Goal: Information Seeking & Learning: Compare options

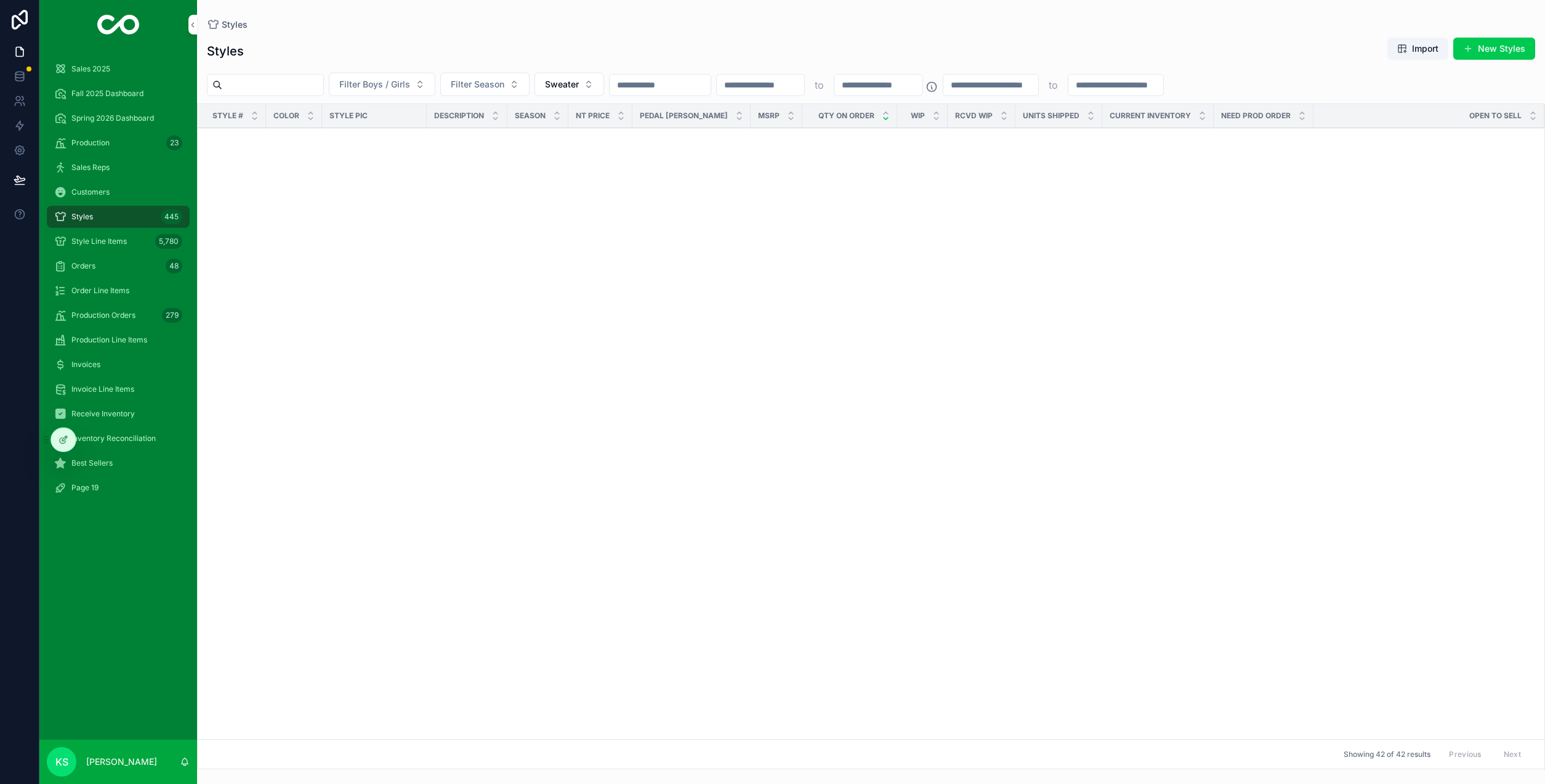
scroll to position [3900, 0]
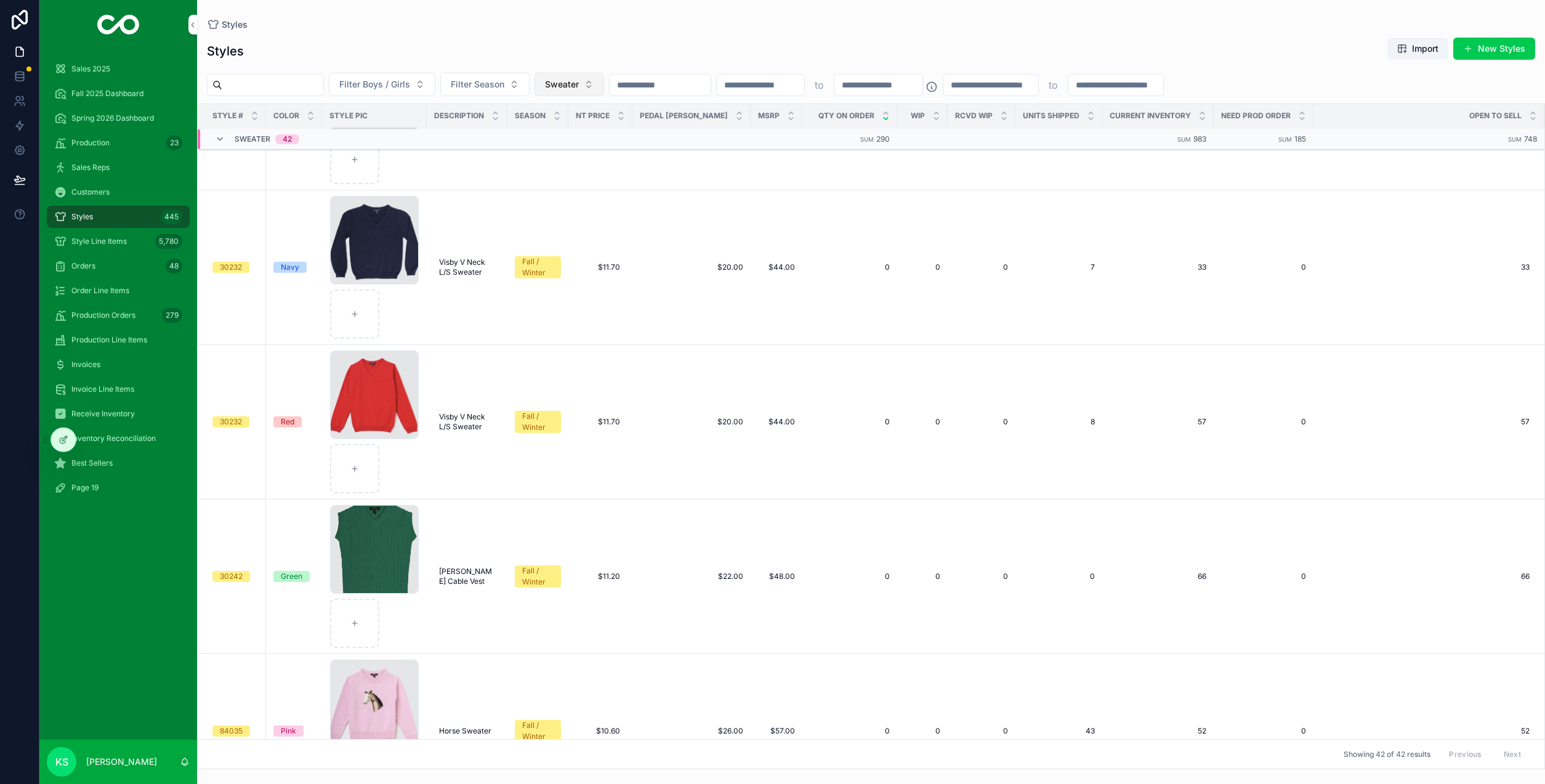
click at [604, 84] on button "Sweater" at bounding box center [569, 84] width 69 height 23
click at [552, 134] on div "None" at bounding box center [613, 134] width 171 height 20
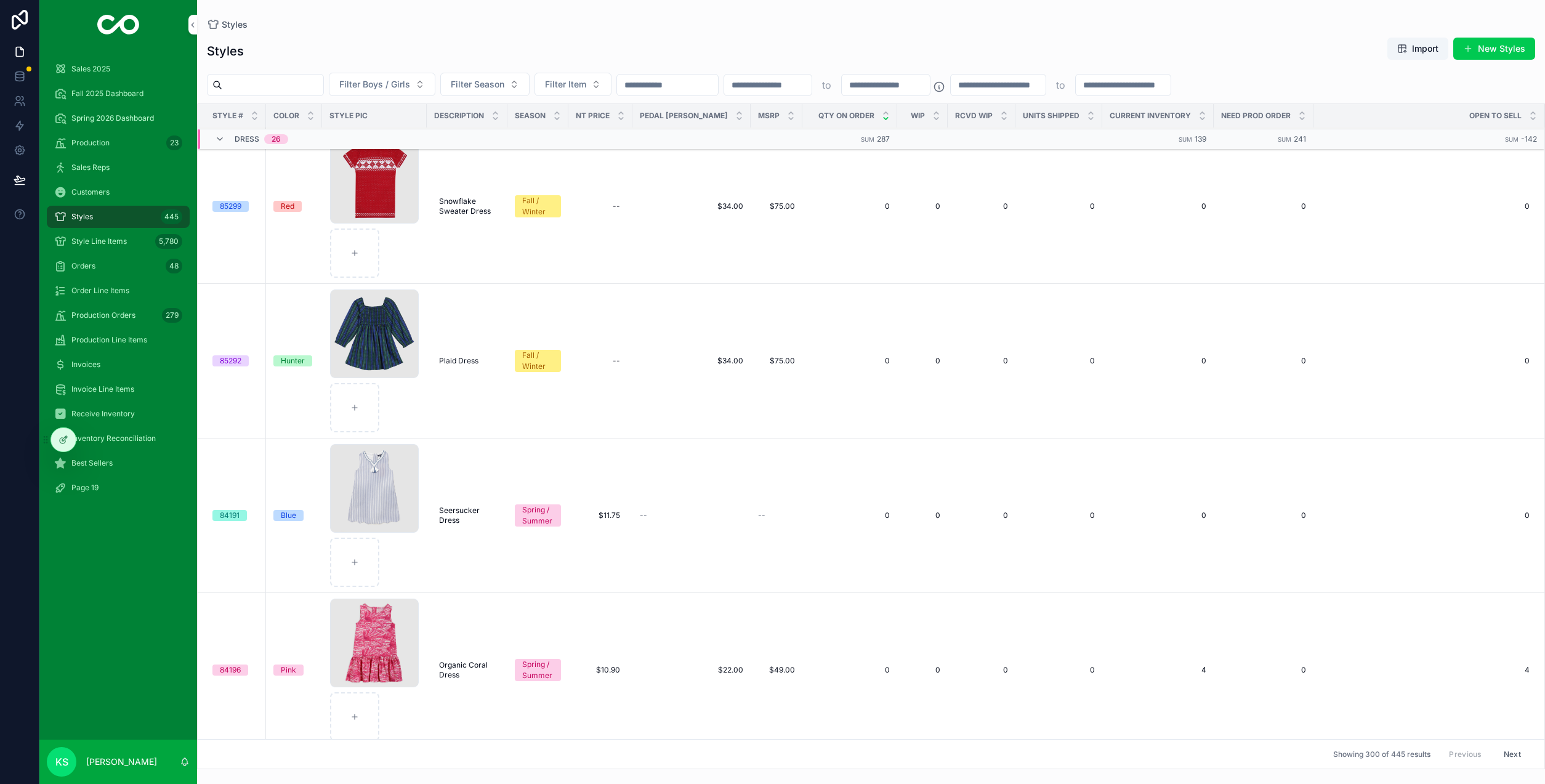
scroll to position [3993, 0]
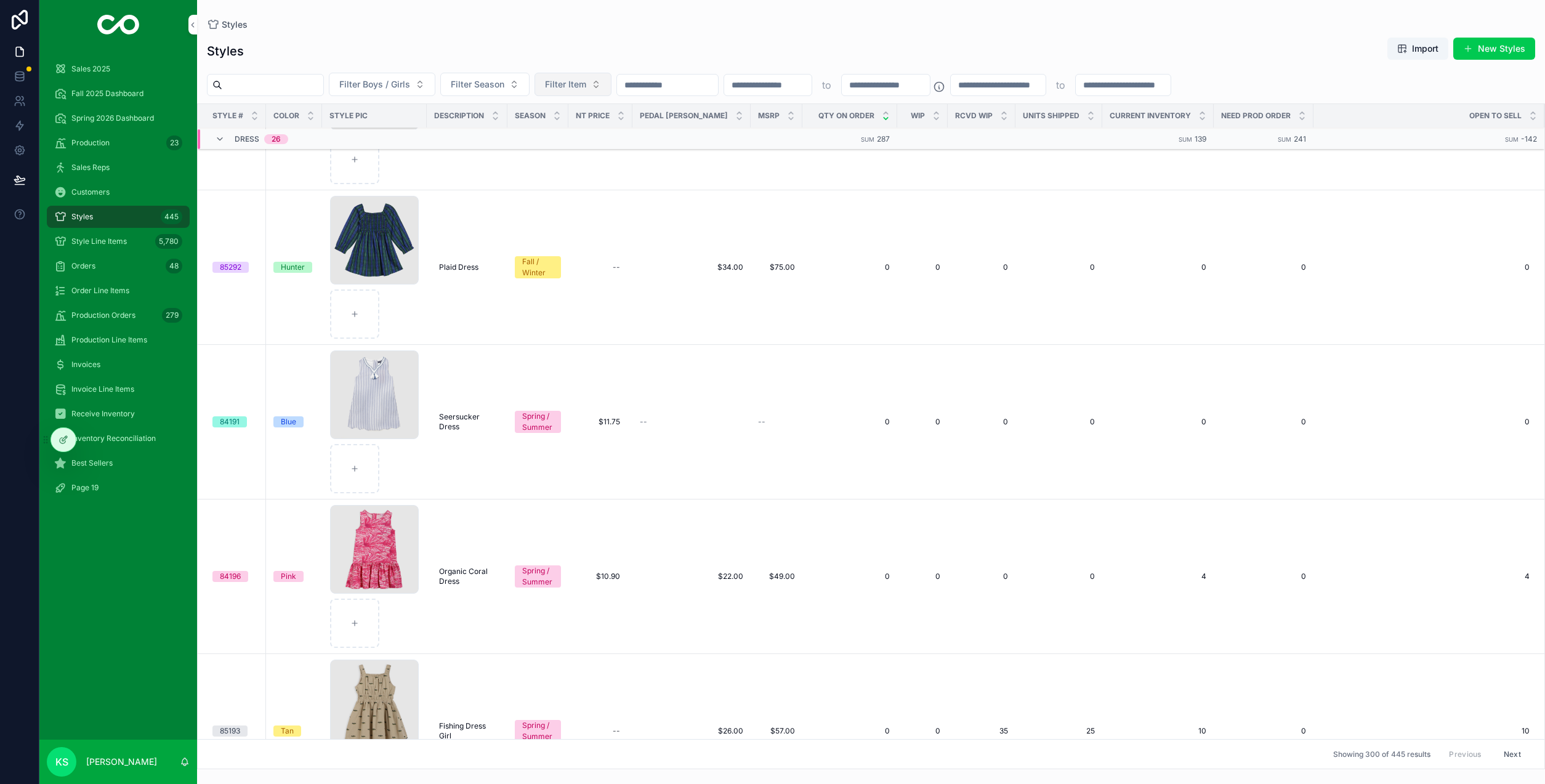
click at [586, 84] on span "Filter Item" at bounding box center [566, 84] width 41 height 12
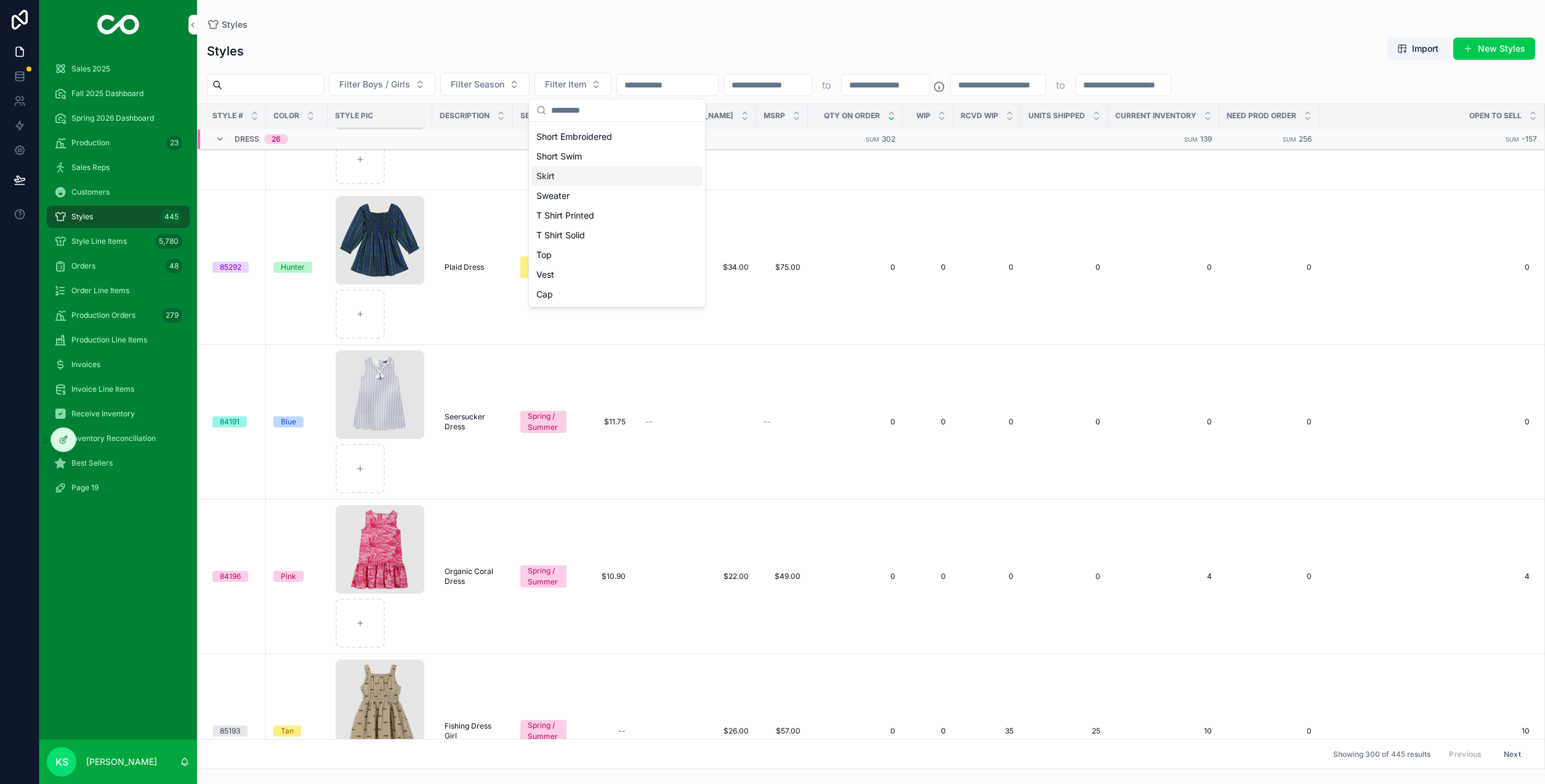
scroll to position [352, 0]
click at [587, 214] on div "T Shirt Printed" at bounding box center [617, 216] width 171 height 20
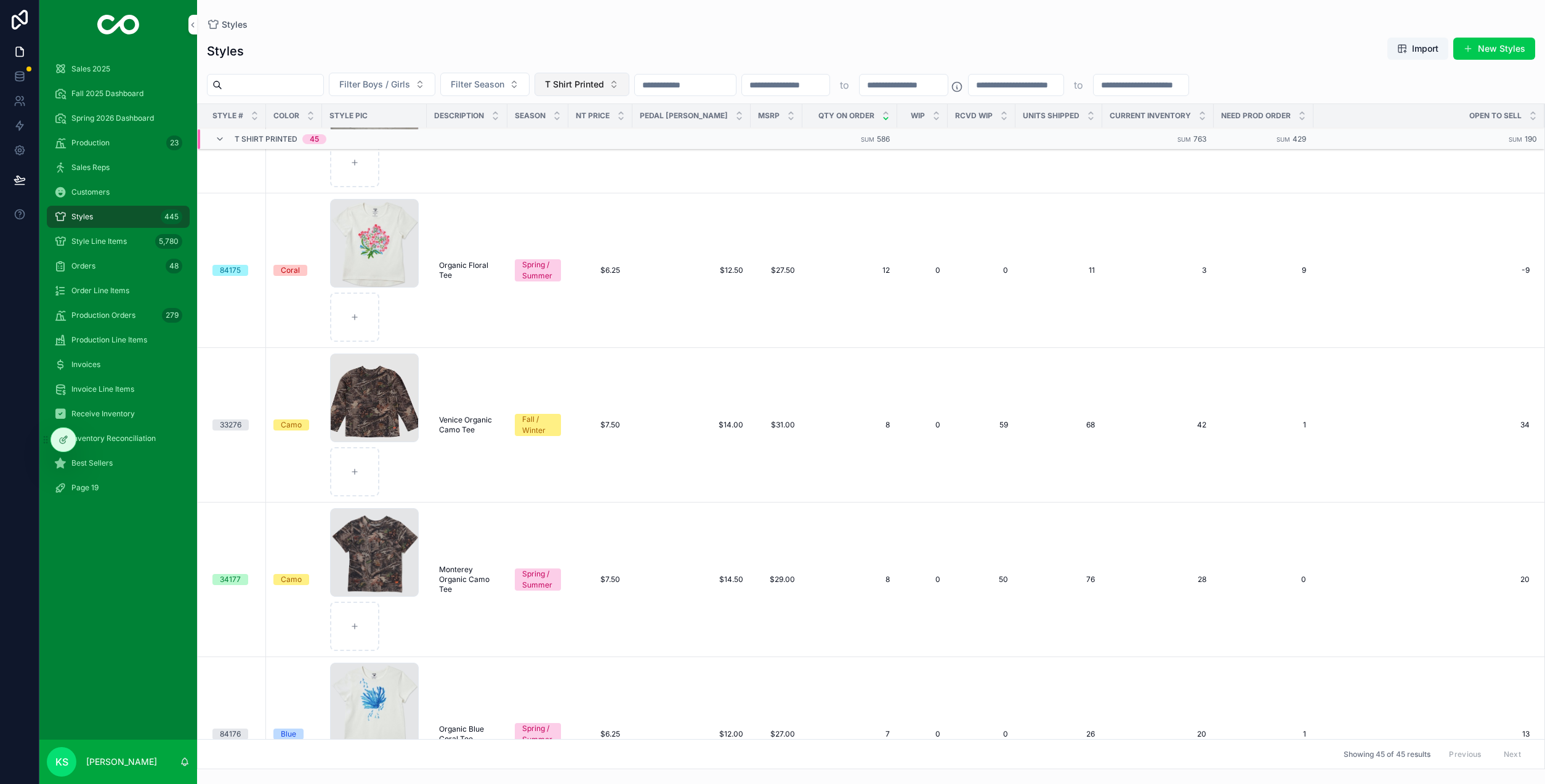
click at [630, 85] on button "T Shirt Printed" at bounding box center [582, 84] width 95 height 23
click at [585, 216] on div "Shirt" at bounding box center [625, 213] width 171 height 20
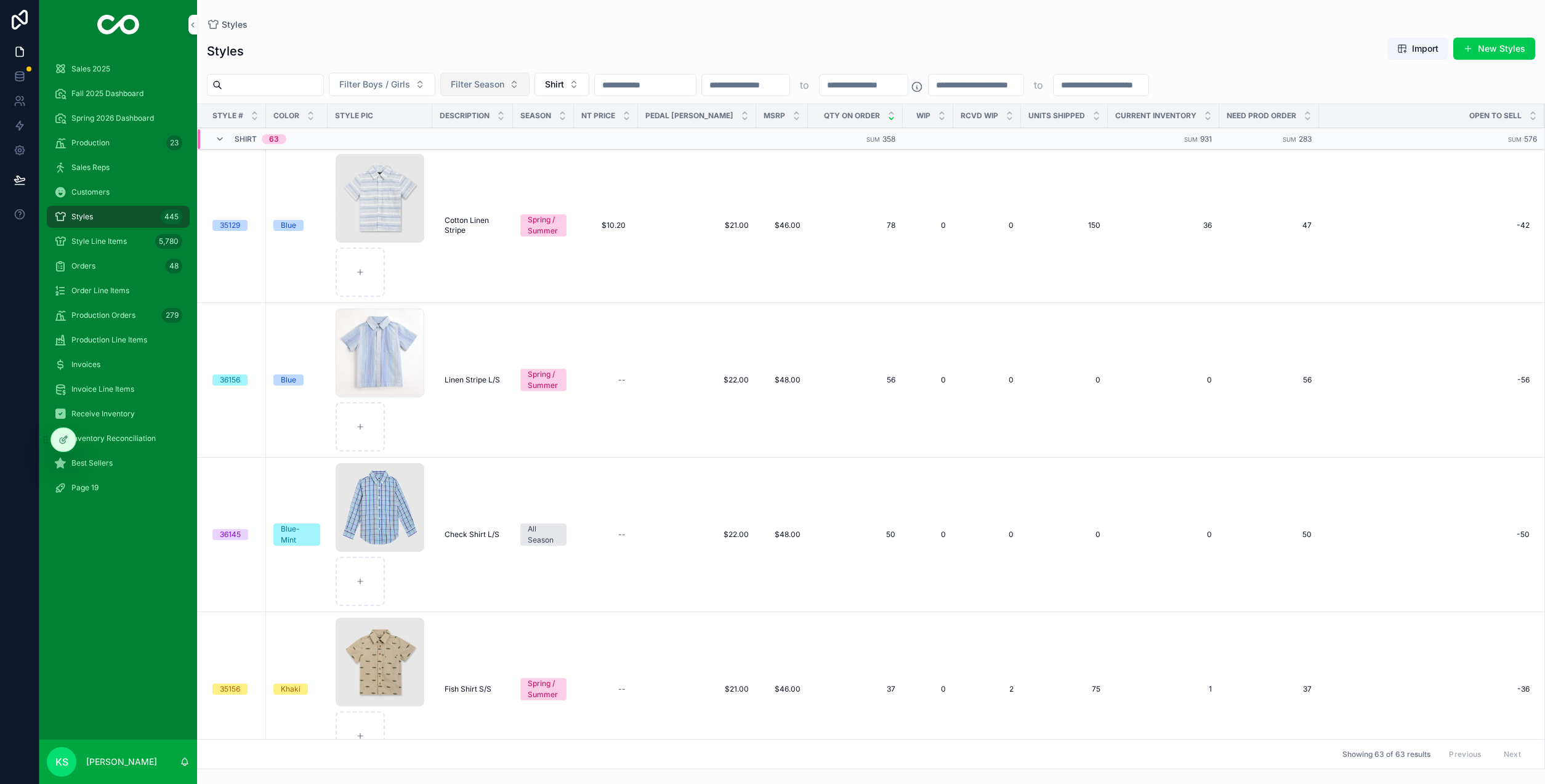
click at [529, 88] on button "Filter Season" at bounding box center [485, 84] width 89 height 23
click at [535, 155] on div "Fall / Winter" at bounding box center [528, 154] width 171 height 20
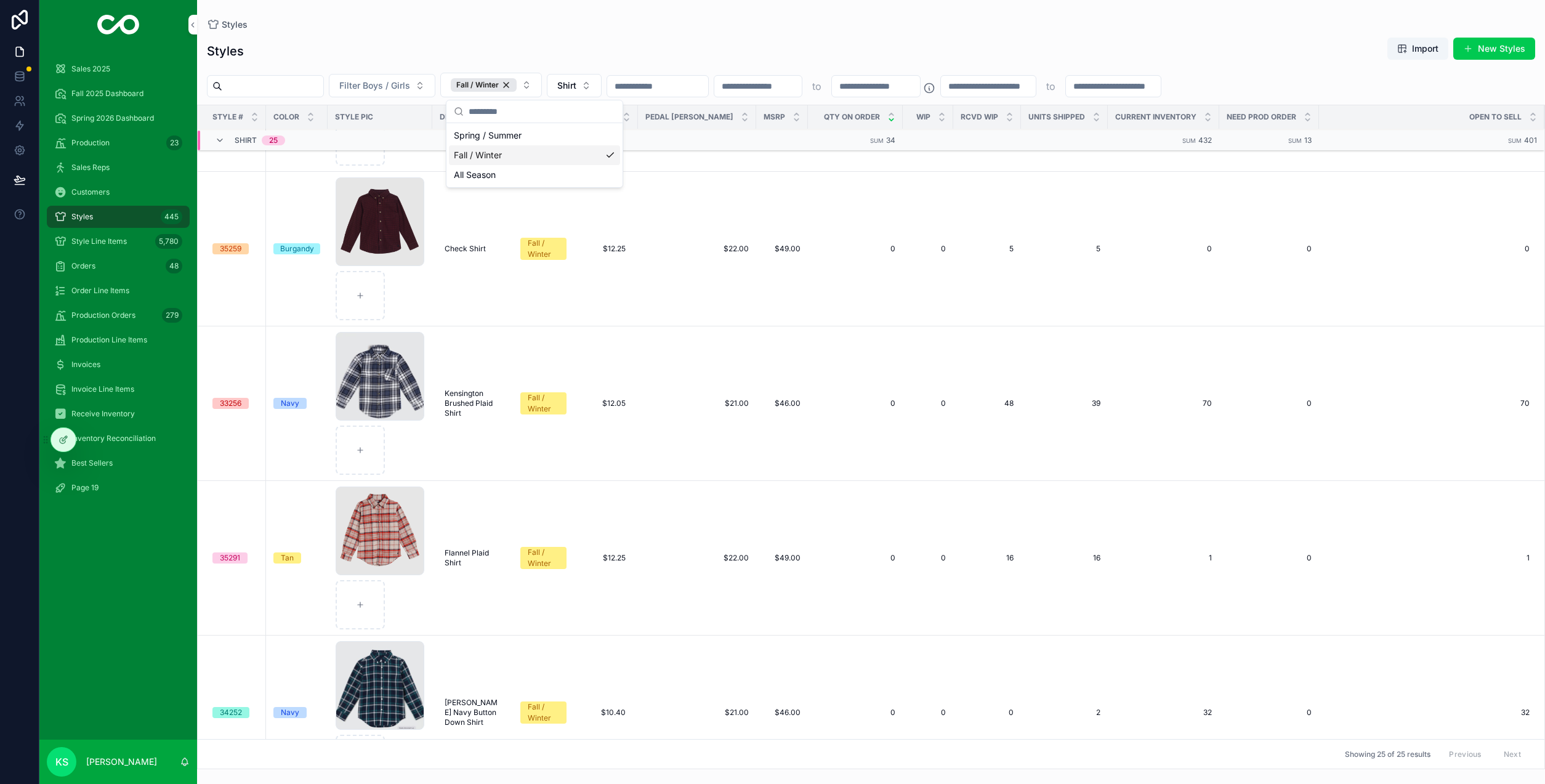
scroll to position [3084, 0]
click at [380, 371] on div "Screenshot-2024-06-02-at-4.02.47-PM-Small .jpeg" at bounding box center [380, 378] width 89 height 89
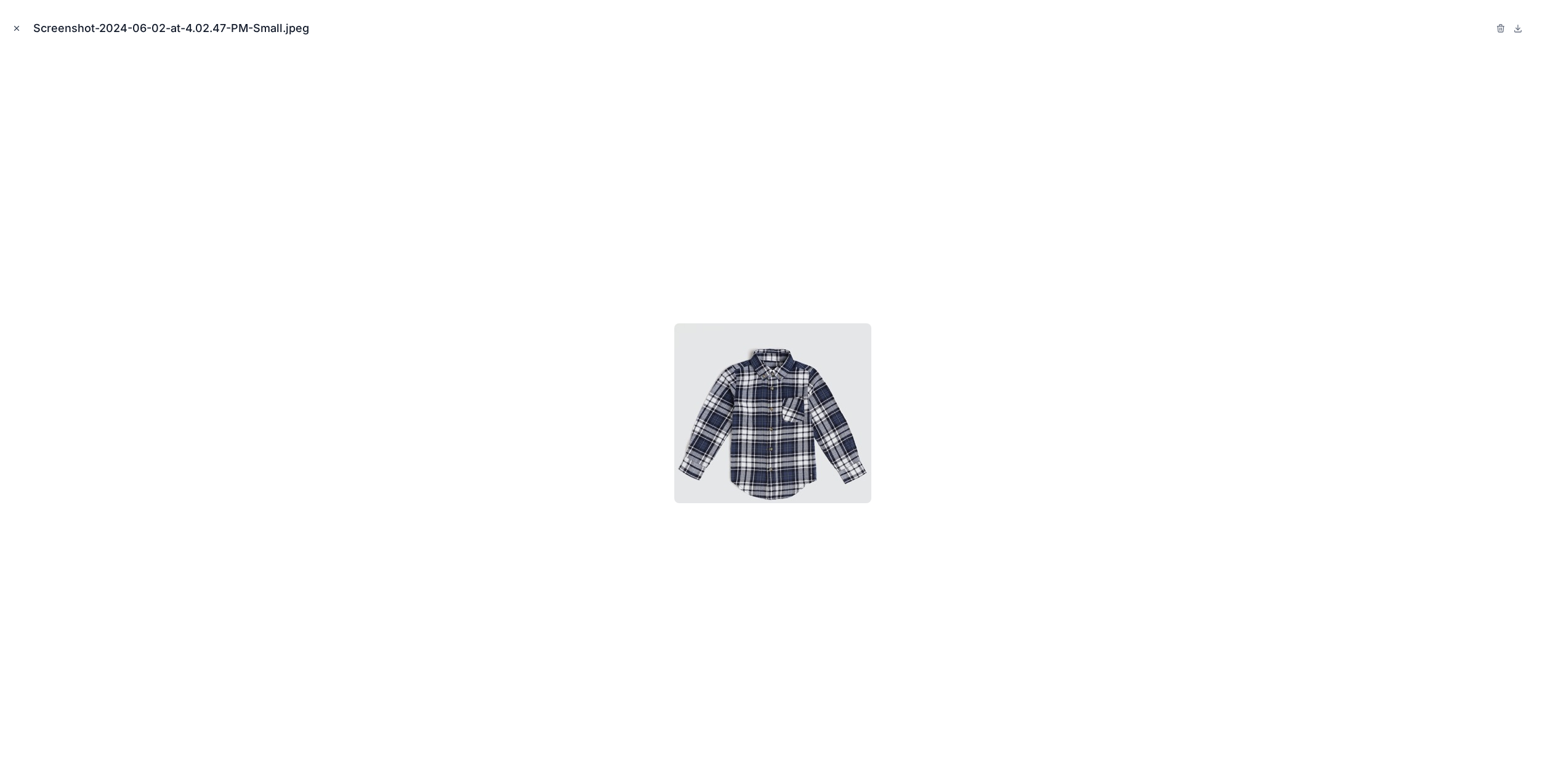
click at [18, 29] on icon "Close modal" at bounding box center [16, 28] width 8 height 8
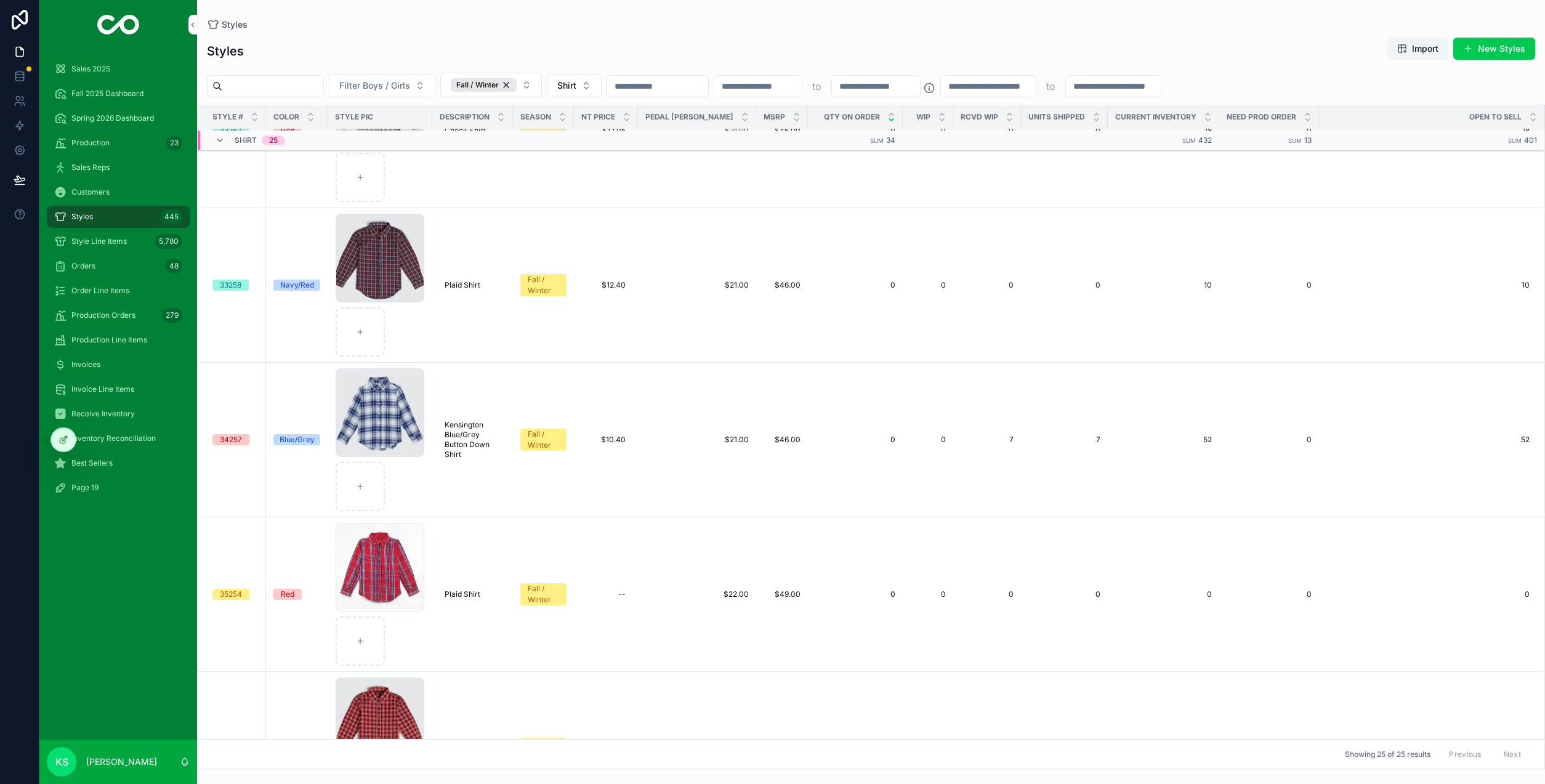
scroll to position [712, 0]
click at [602, 86] on button "Shirt" at bounding box center [574, 85] width 55 height 23
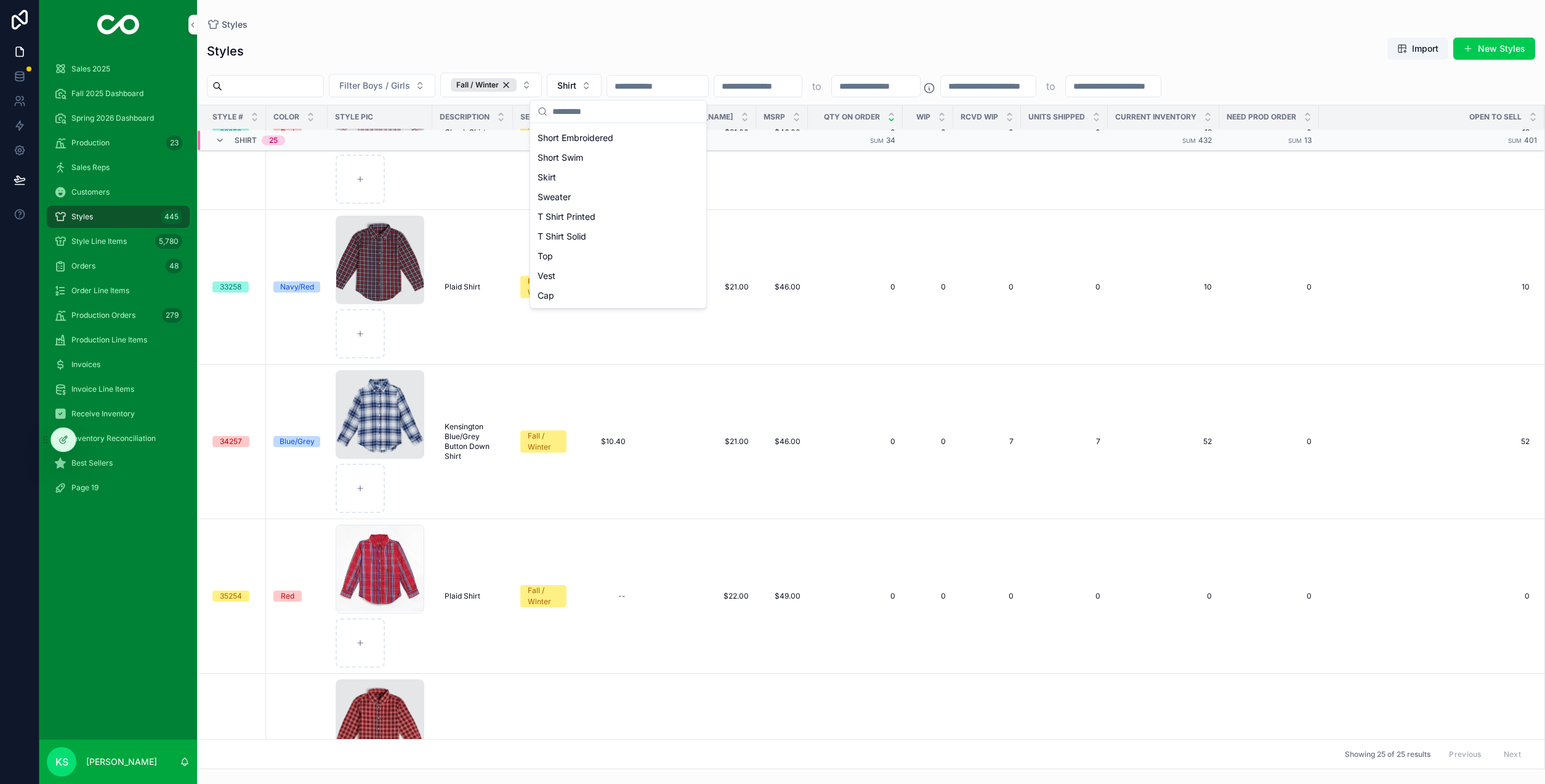
scroll to position [372, 0]
click at [596, 219] on div "T Shirt Printed" at bounding box center [618, 216] width 171 height 20
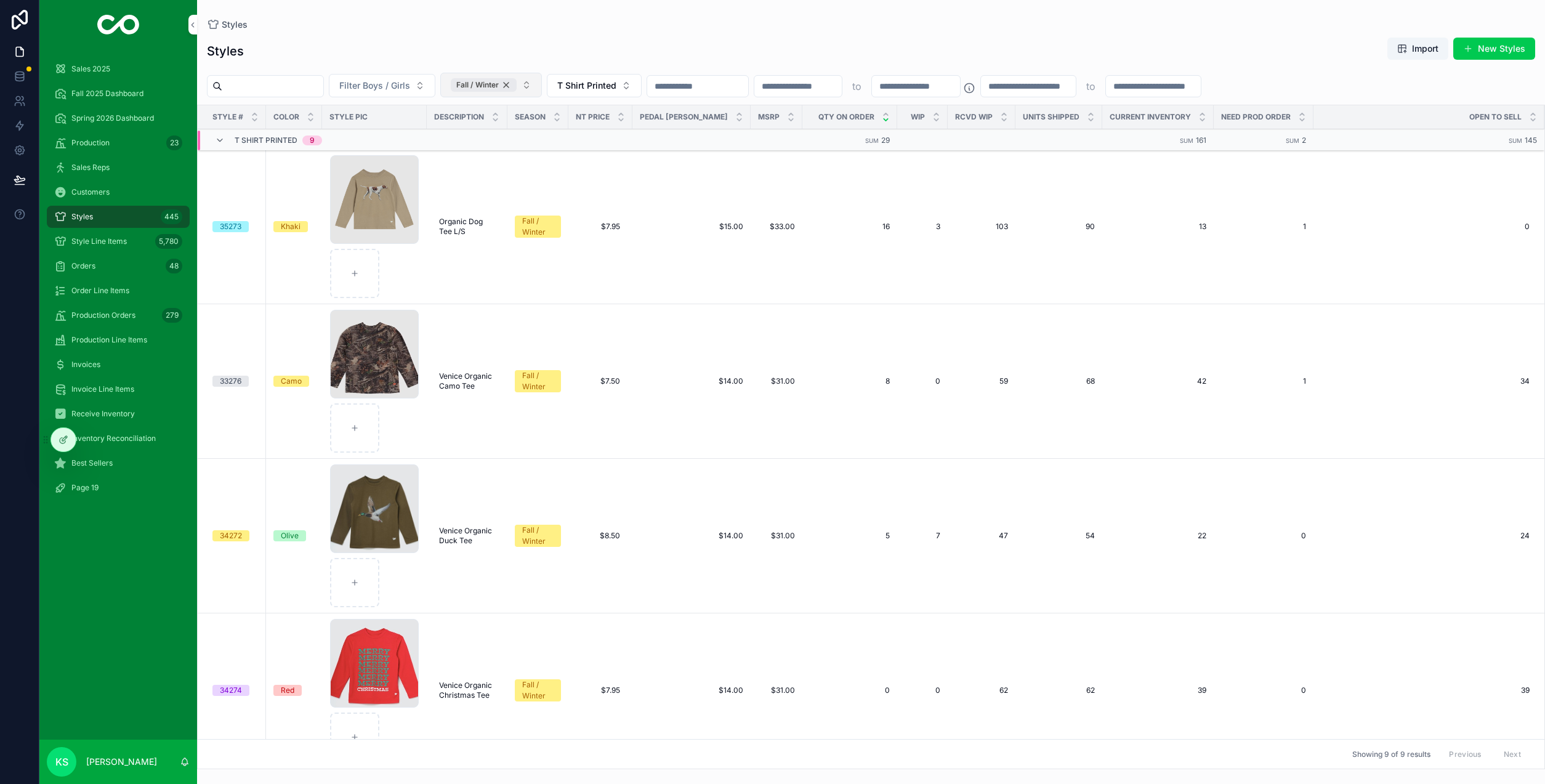
click at [517, 84] on div "Fall / Winter" at bounding box center [483, 85] width 66 height 14
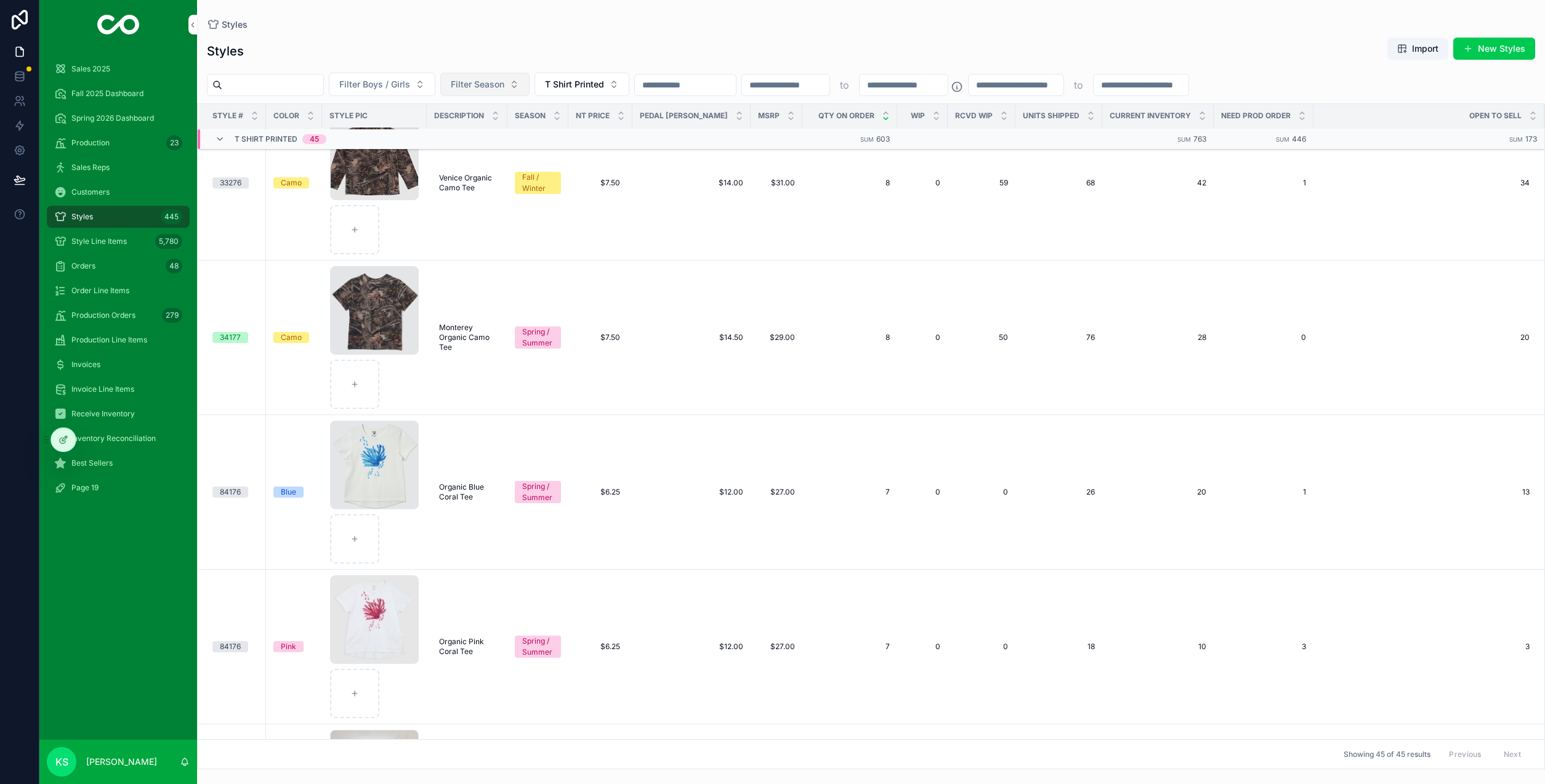
scroll to position [1983, 0]
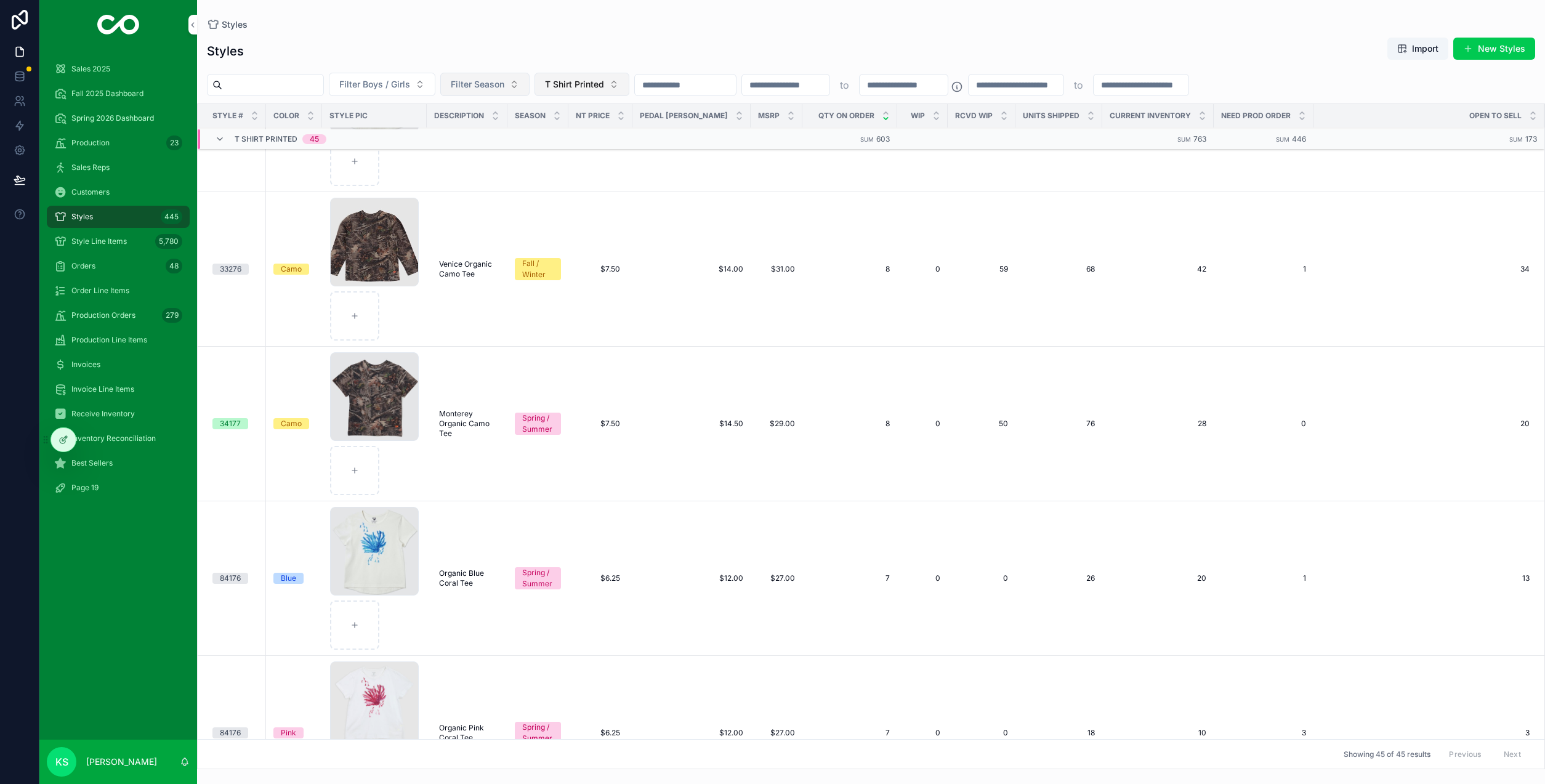
click at [630, 82] on button "T Shirt Printed" at bounding box center [582, 84] width 95 height 23
click at [623, 243] on div "T Shirt Solid" at bounding box center [625, 235] width 171 height 20
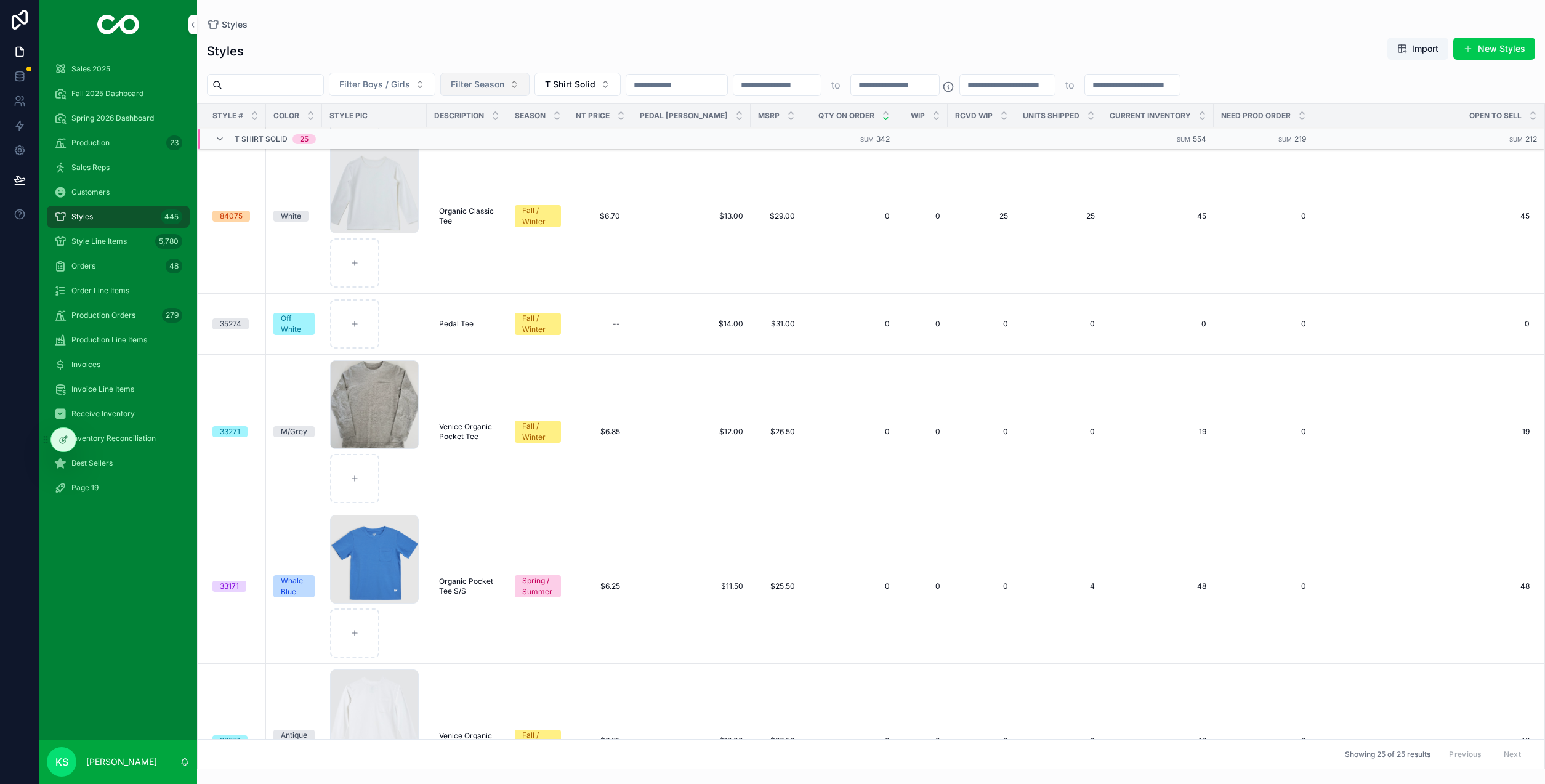
scroll to position [3211, 0]
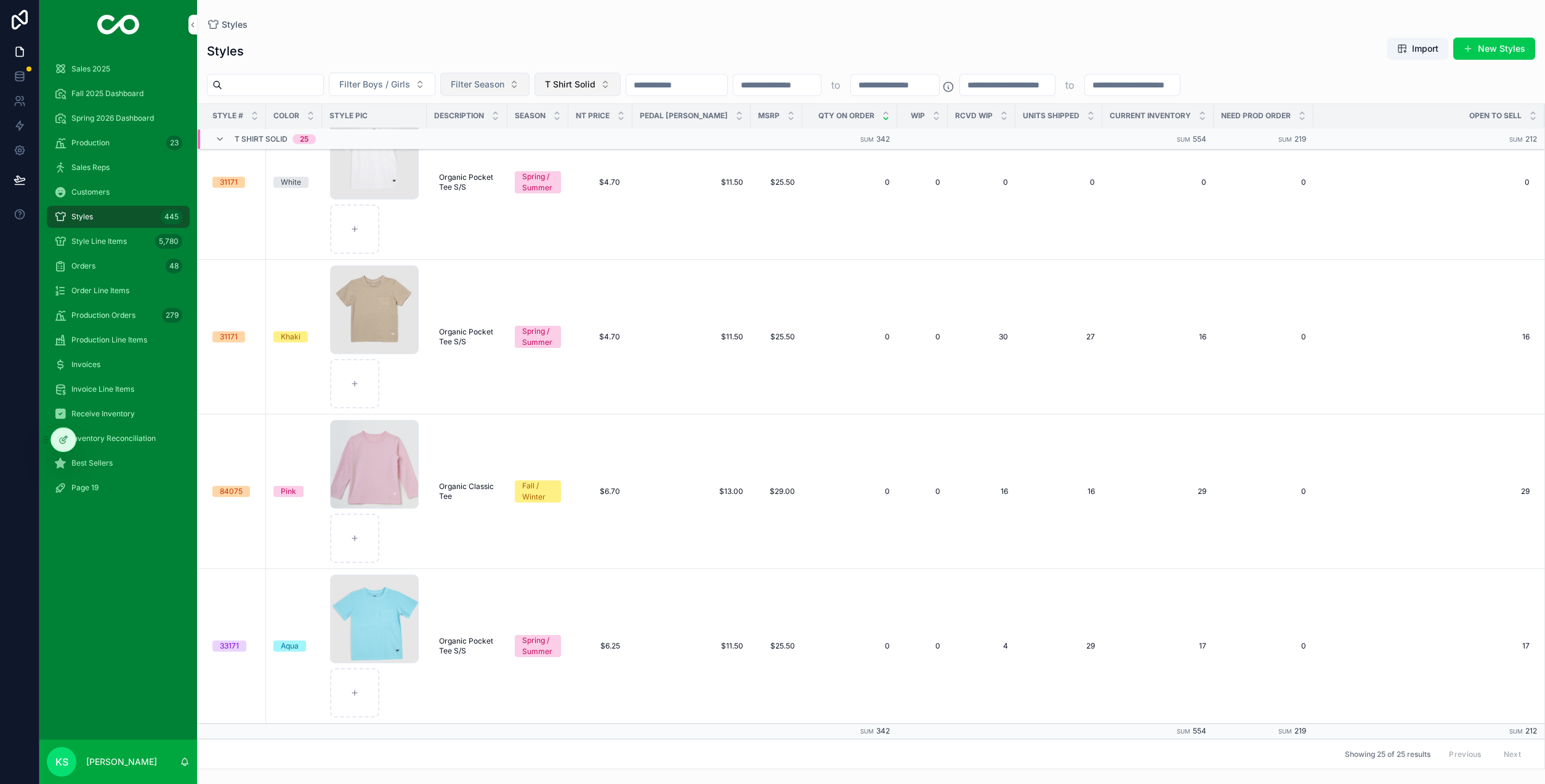
click at [621, 78] on button "T Shirt Solid" at bounding box center [578, 84] width 86 height 23
click at [583, 166] on div "Polo" at bounding box center [621, 169] width 171 height 20
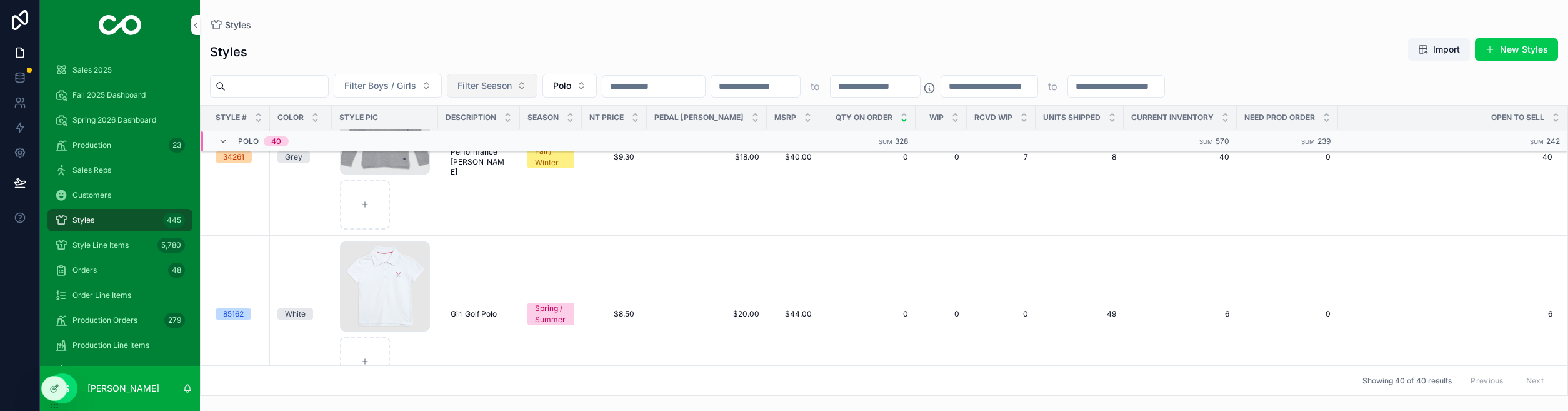
scroll to position [5168, 0]
click at [597, 84] on button "Polo" at bounding box center [569, 85] width 54 height 24
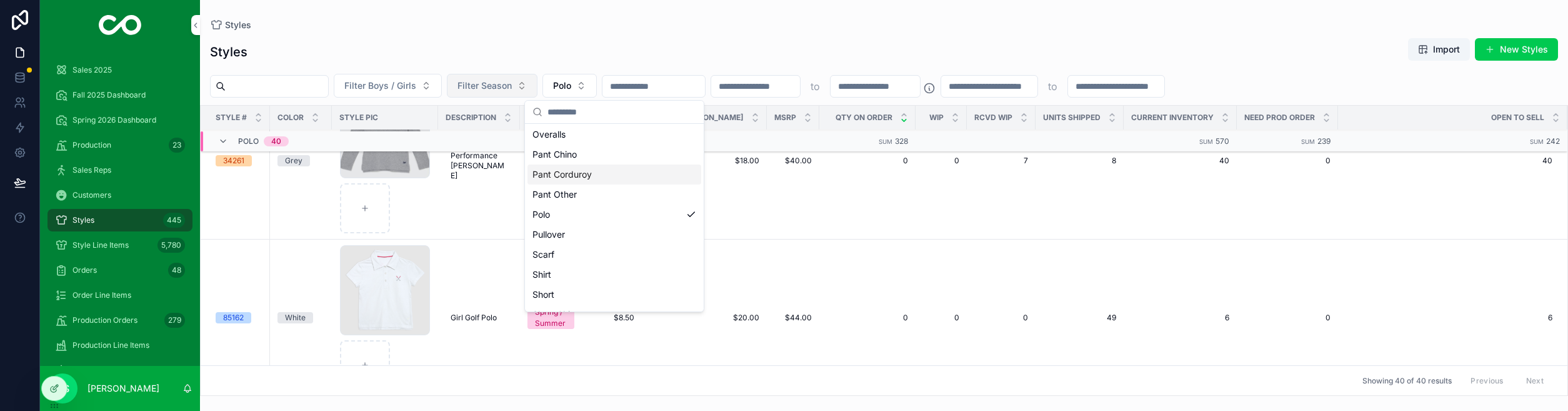
scroll to position [189, 0]
click at [598, 230] on div "Pullover" at bounding box center [614, 227] width 174 height 20
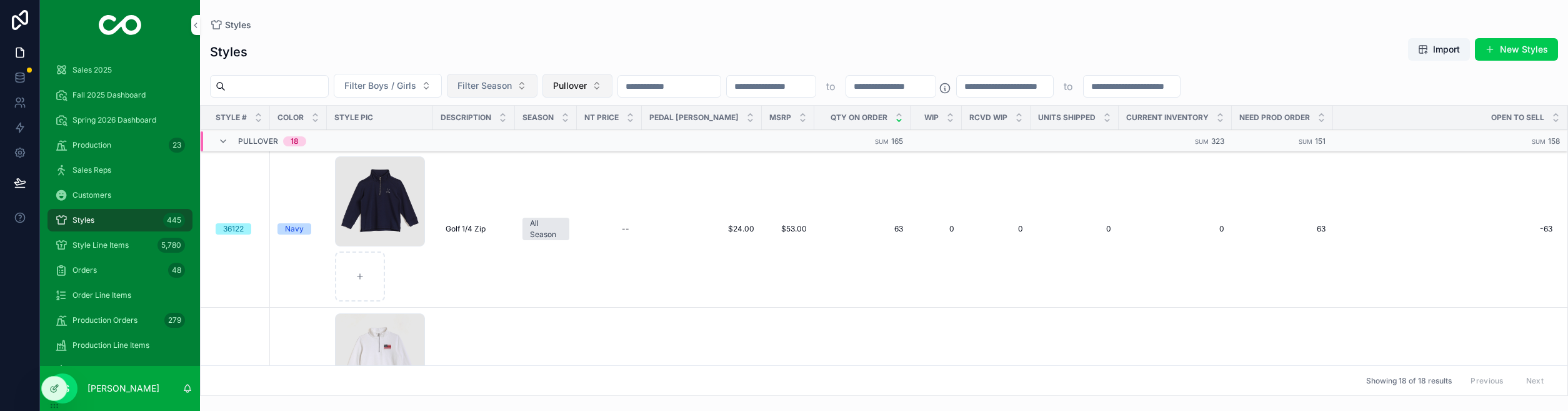
click at [587, 89] on span "Pullover" at bounding box center [570, 86] width 34 height 12
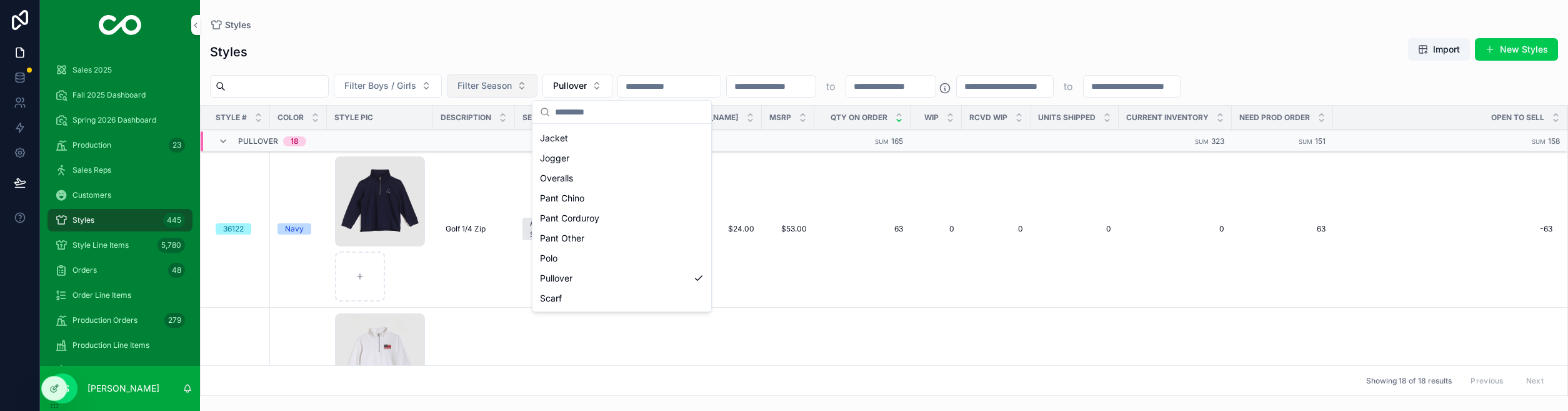
scroll to position [154, 0]
click at [601, 187] on div "Pant Chino" at bounding box center [621, 182] width 174 height 20
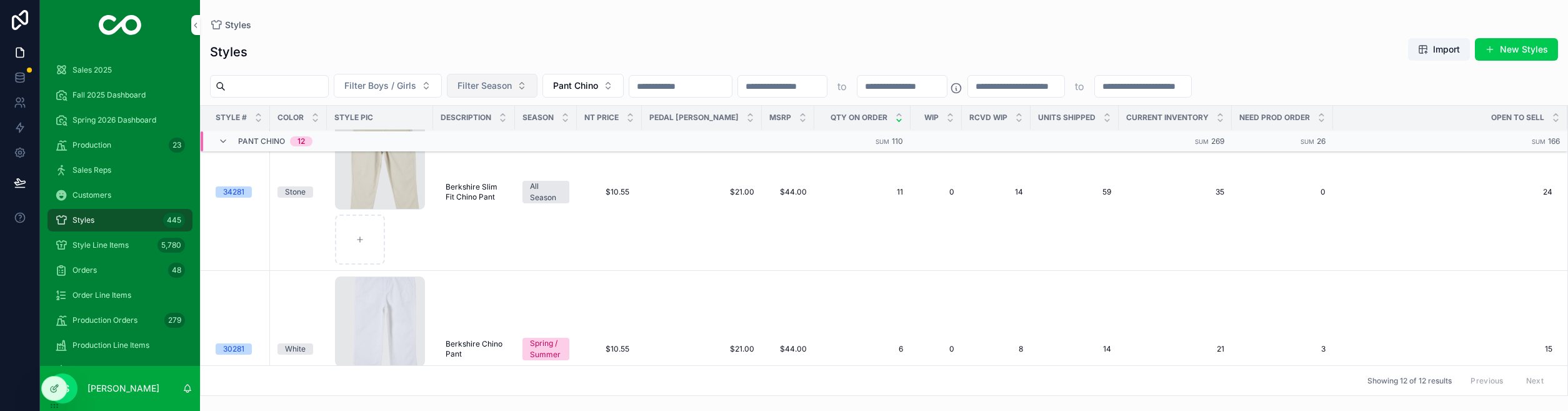
scroll to position [182, 0]
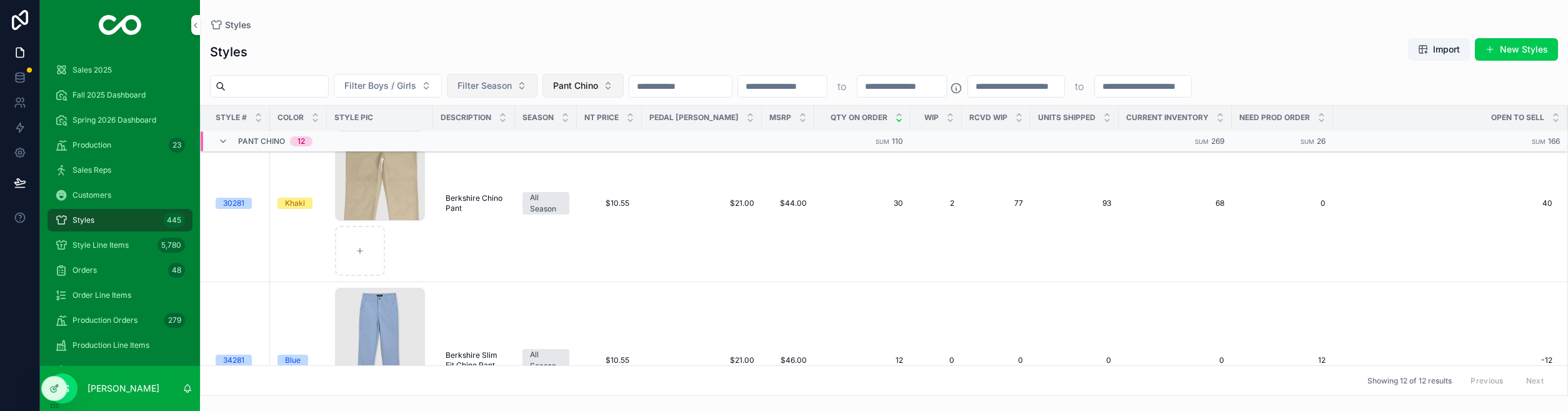
click at [624, 93] on button "Pant Chino" at bounding box center [583, 85] width 81 height 24
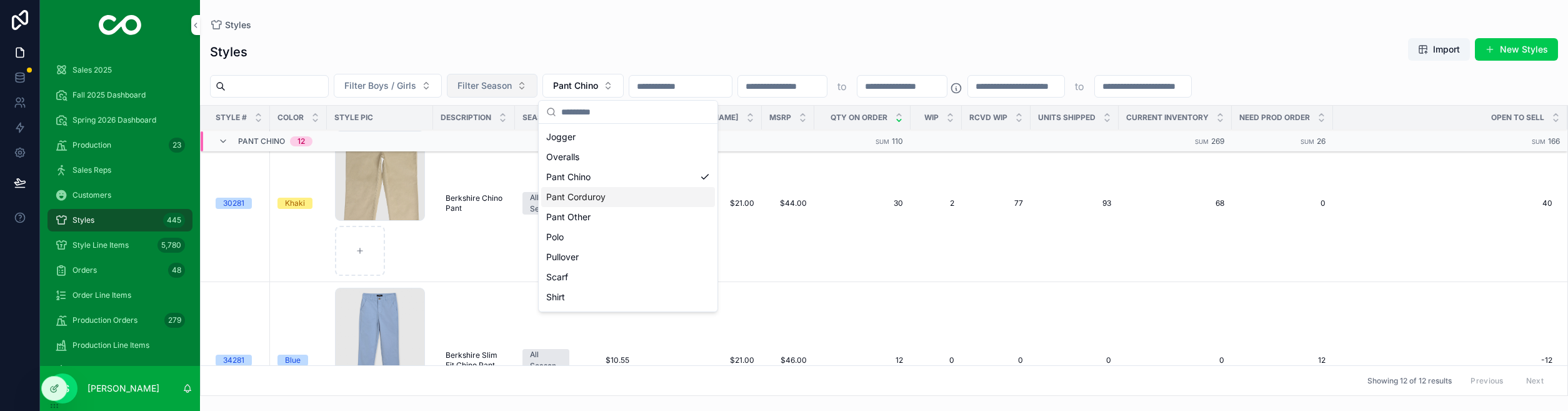
scroll to position [155, 0]
click at [270, 204] on td "Khaki" at bounding box center [298, 203] width 57 height 157
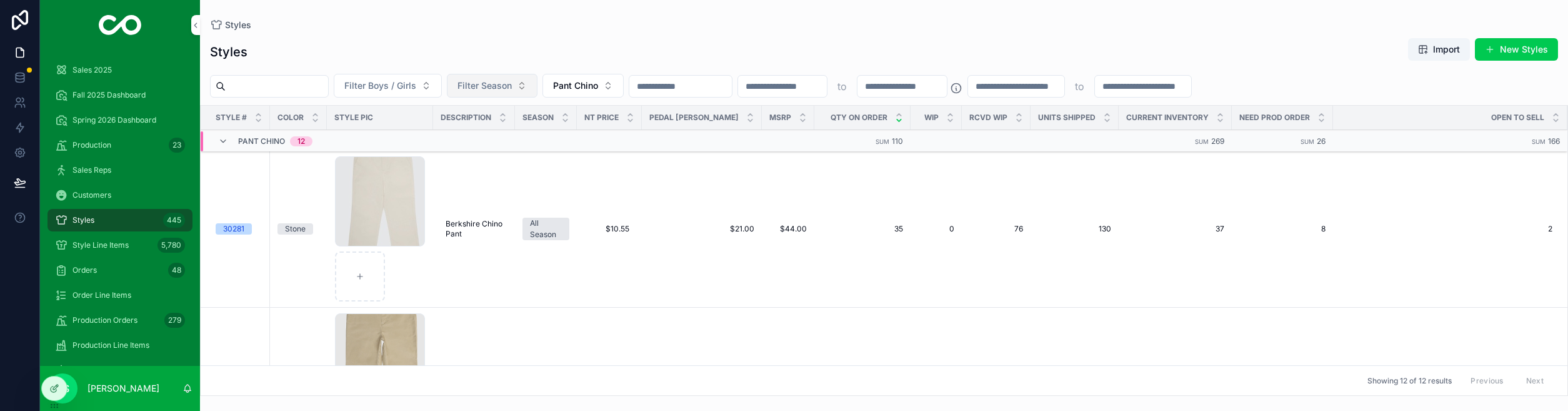
scroll to position [0, 0]
